Goal: Task Accomplishment & Management: Manage account settings

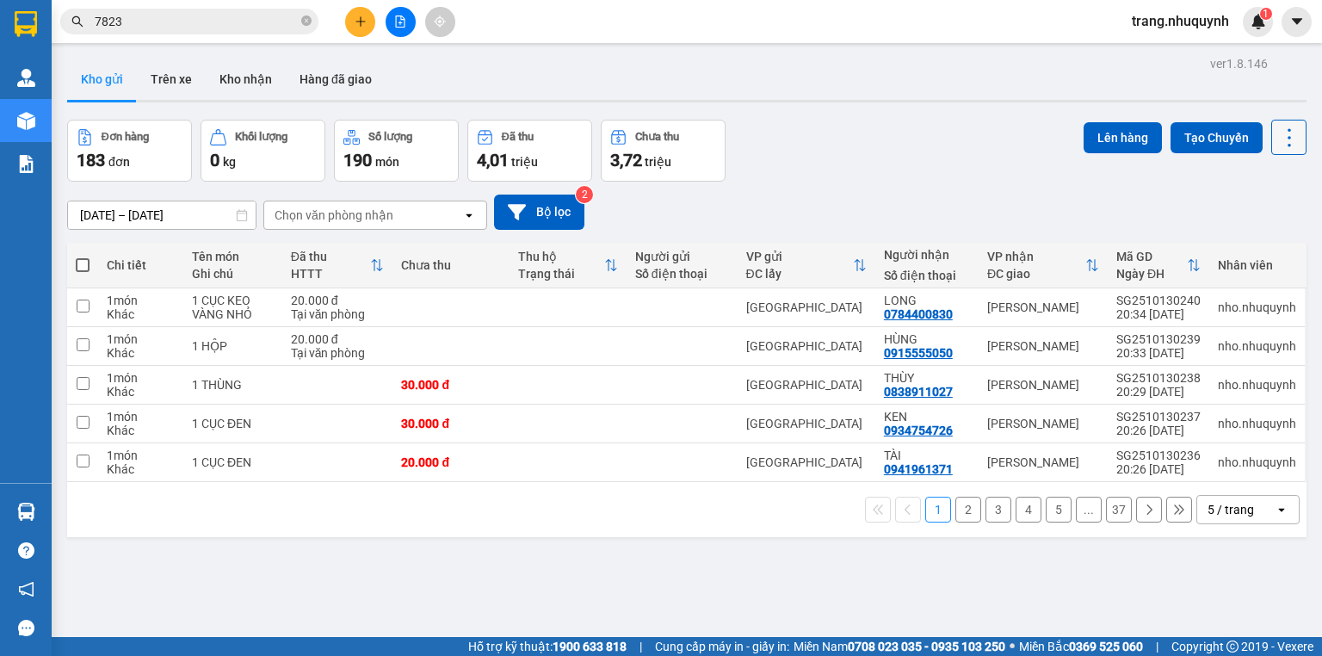
click at [1285, 146] on icon at bounding box center [1290, 138] width 24 height 24
click at [1256, 246] on span "Làm mới" at bounding box center [1254, 245] width 47 height 17
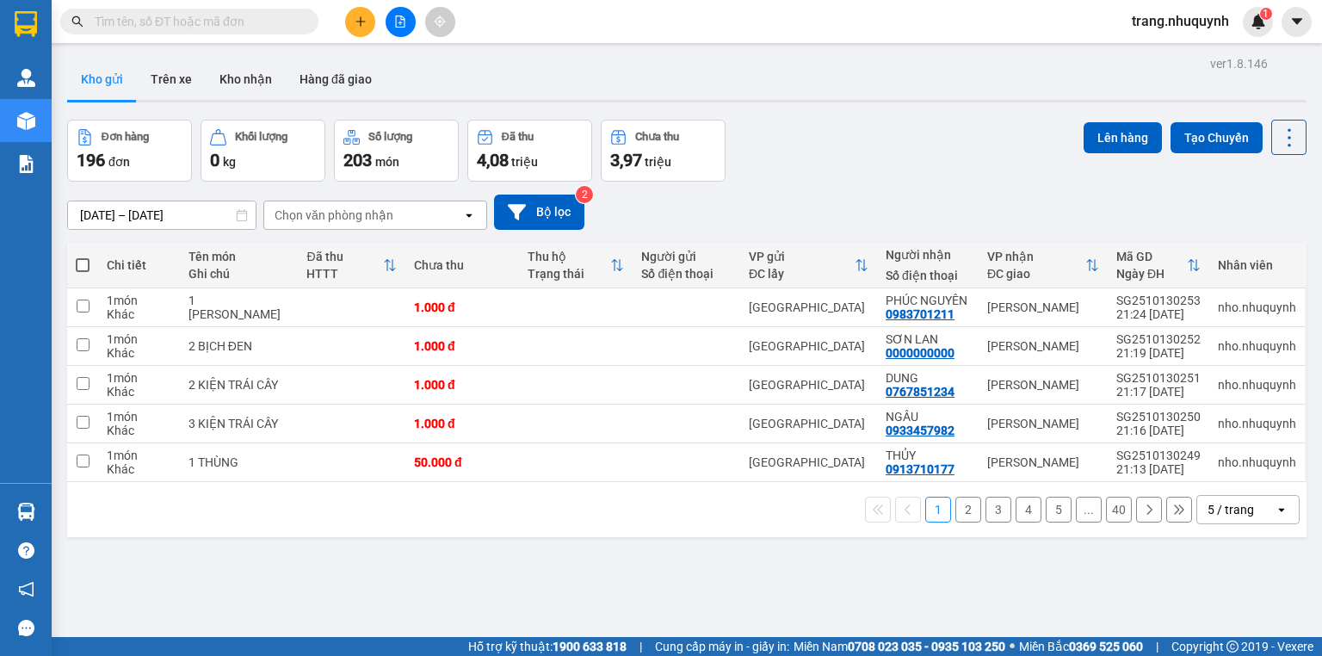
click at [831, 164] on div "Đơn hàng 196 đơn Khối lượng 0 kg Số lượng 203 món Đã thu 4,08 triệu Chưa thu 3,…" at bounding box center [687, 151] width 1240 height 62
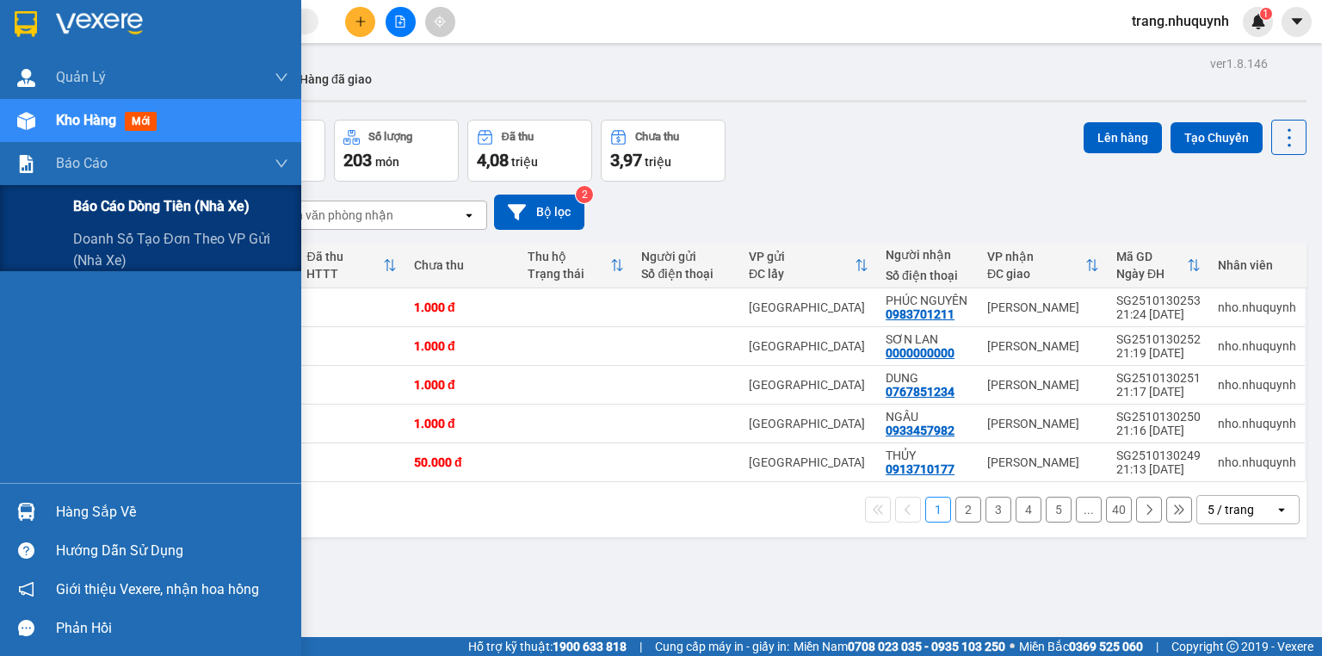
click at [115, 214] on span "Báo cáo dòng tiền (nhà xe)" at bounding box center [161, 206] width 176 height 22
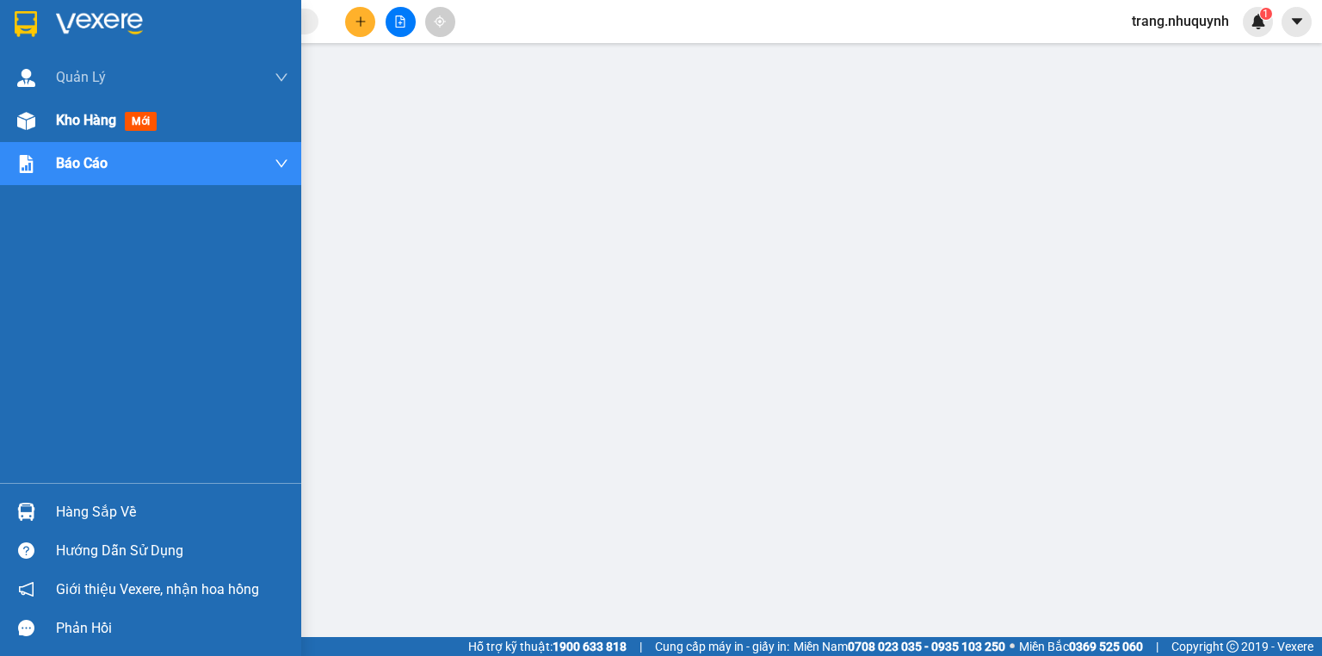
click at [46, 125] on div "Kho hàng mới" at bounding box center [150, 120] width 301 height 43
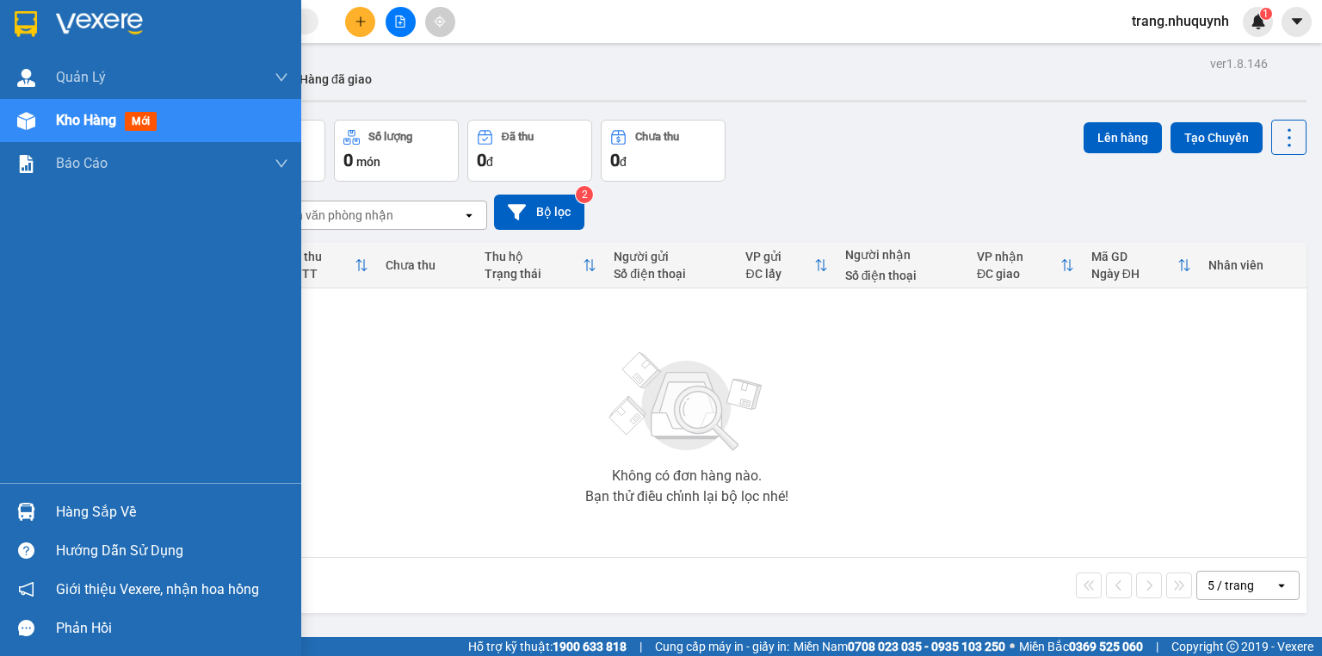
click at [27, 506] on img at bounding box center [26, 512] width 18 height 18
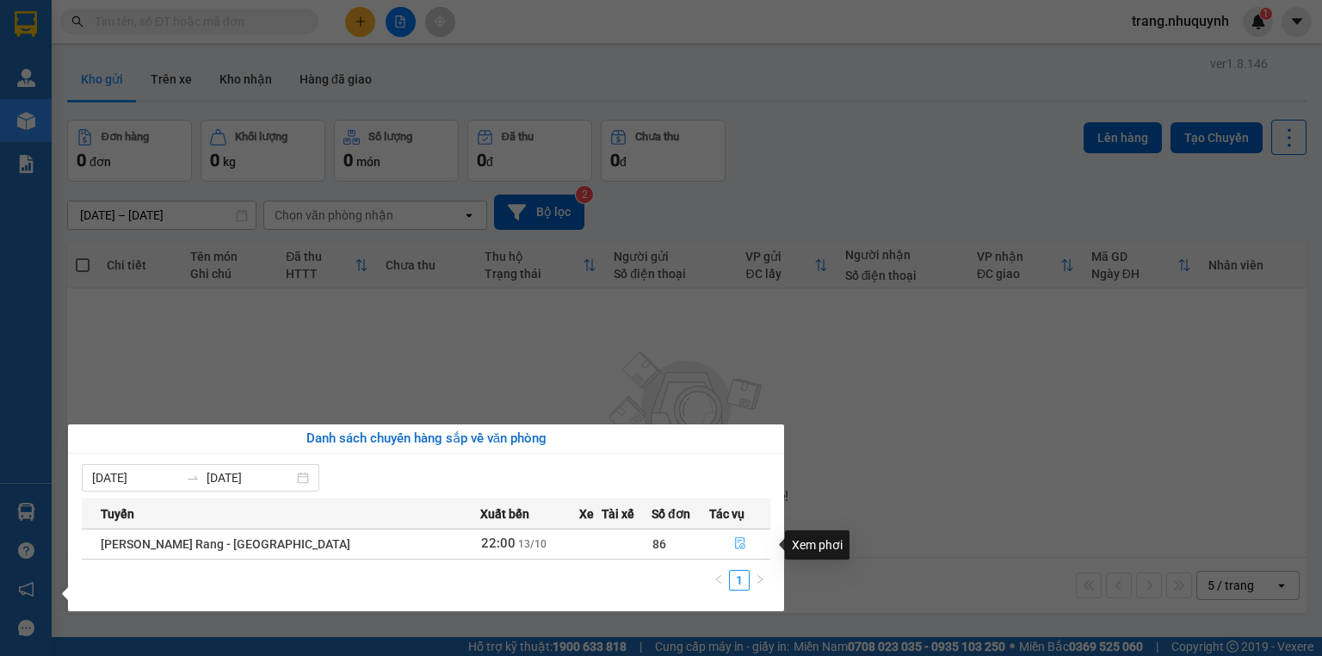
click at [735, 542] on icon "file-done" at bounding box center [740, 544] width 10 height 12
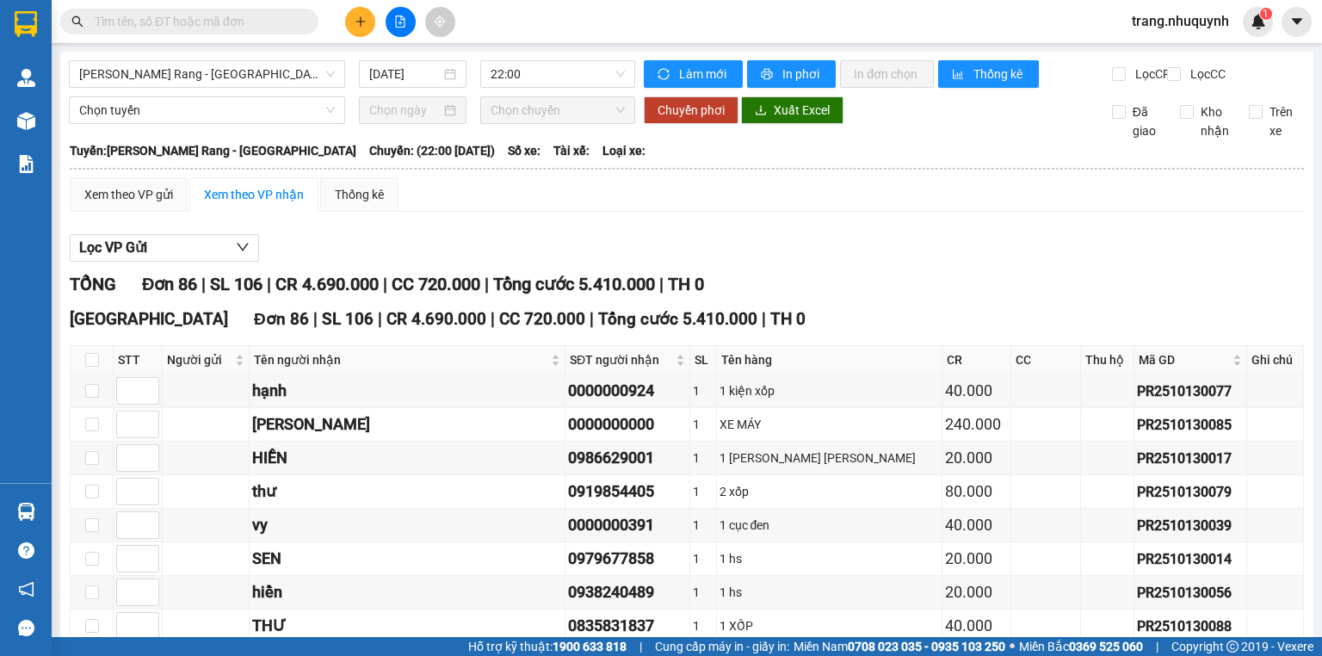
click at [1186, 24] on span "trang.nhuquynh" at bounding box center [1180, 21] width 125 height 22
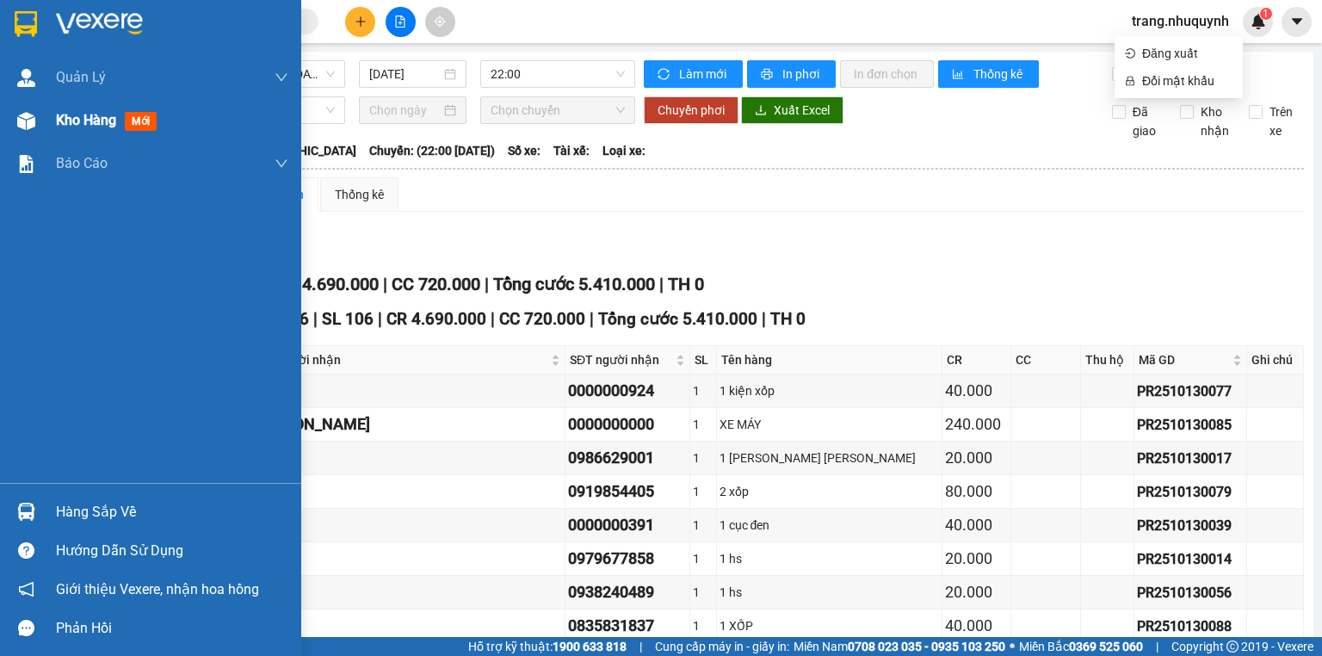
click at [85, 108] on div "Kho hàng mới" at bounding box center [172, 120] width 232 height 43
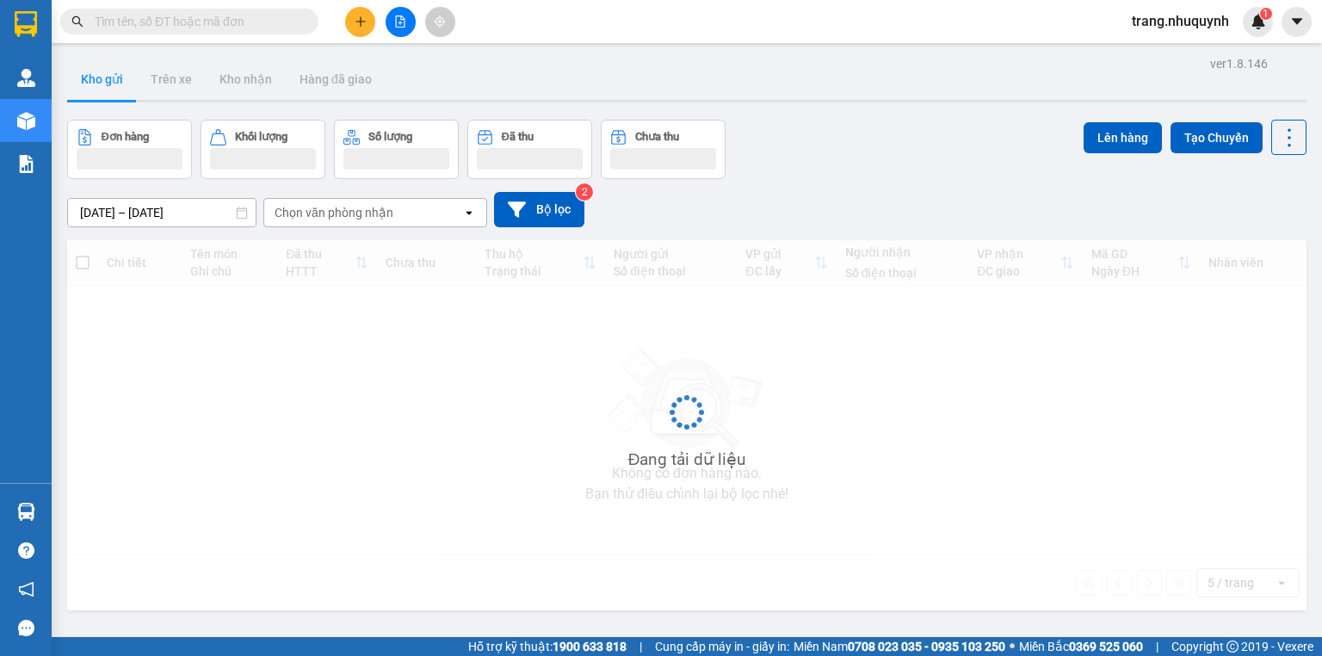
click at [1191, 17] on span "trang.nhuquynh" at bounding box center [1180, 21] width 125 height 22
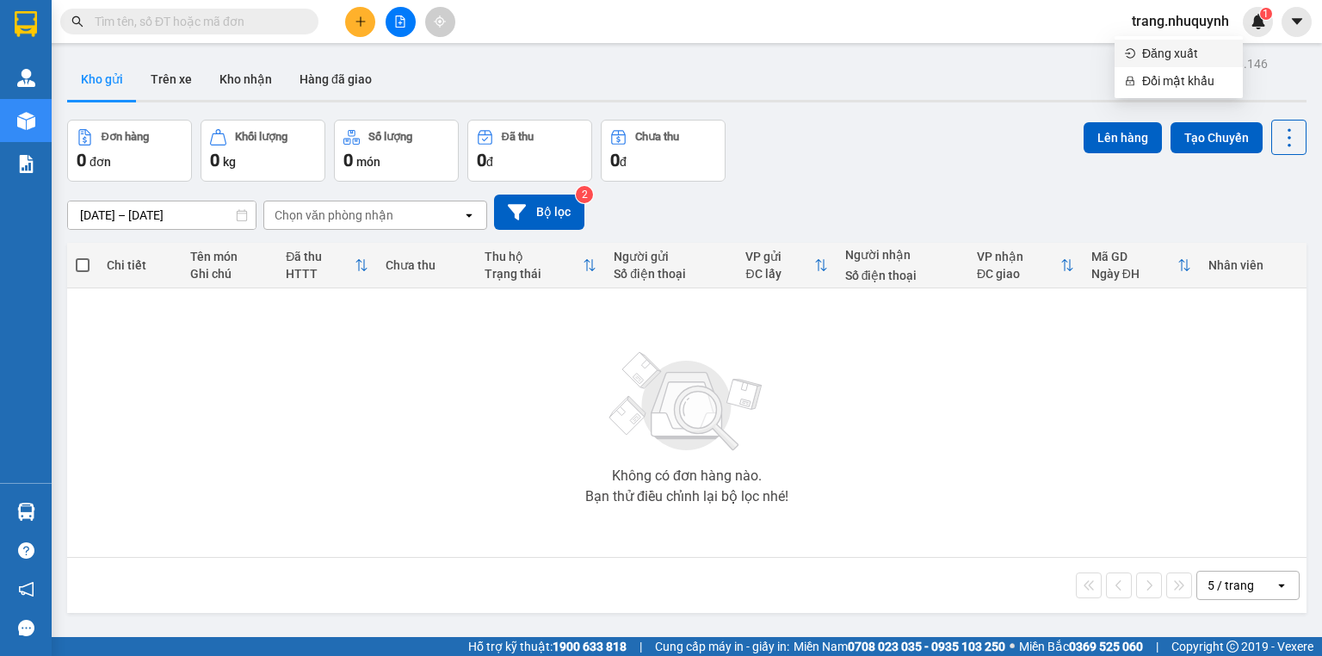
click at [1184, 58] on span "Đăng xuất" at bounding box center [1188, 53] width 90 height 19
